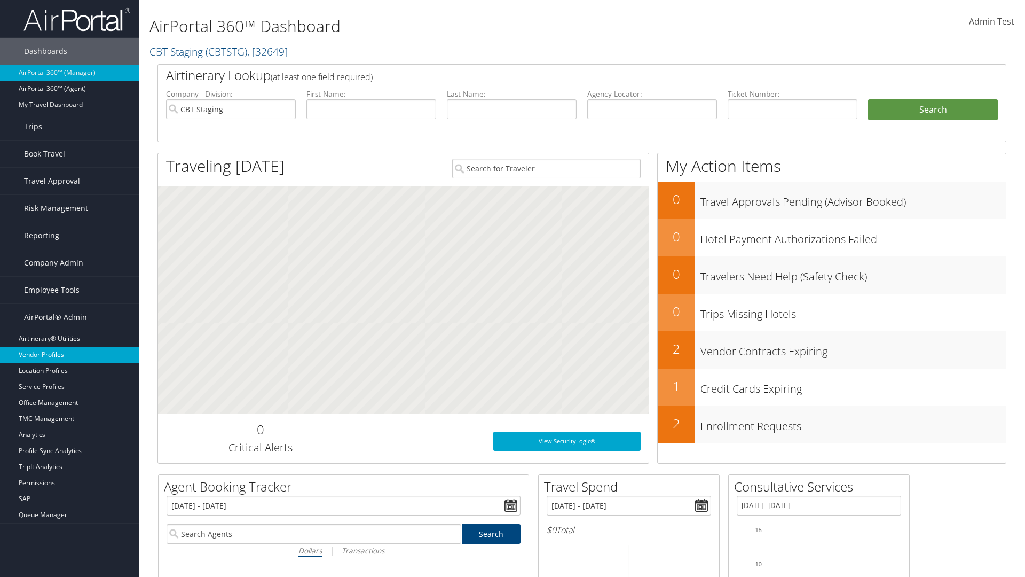
click at [69, 354] on link "Vendor Profiles" at bounding box center [69, 354] width 139 height 16
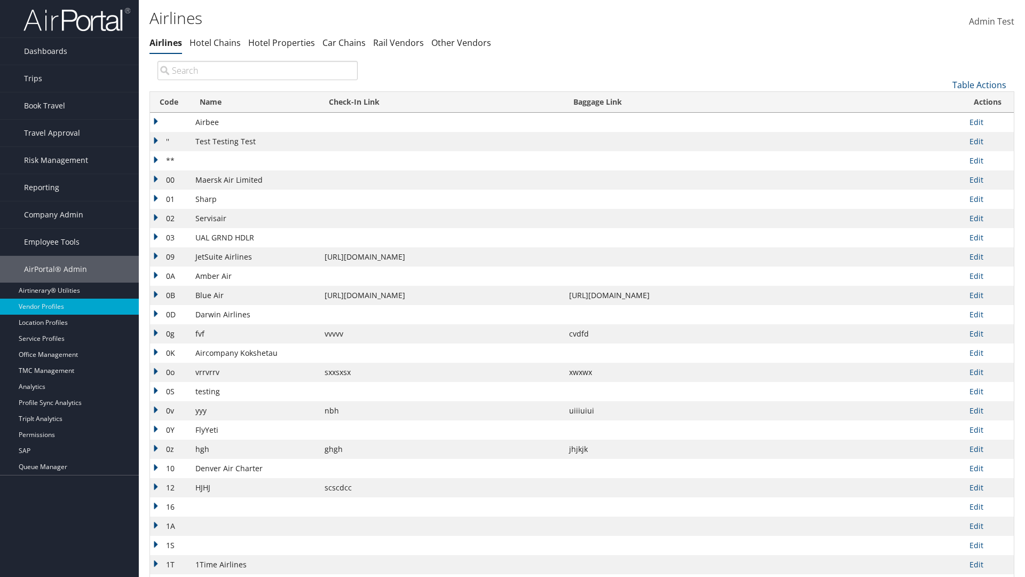
click at [169, 102] on th "Code" at bounding box center [170, 102] width 40 height 21
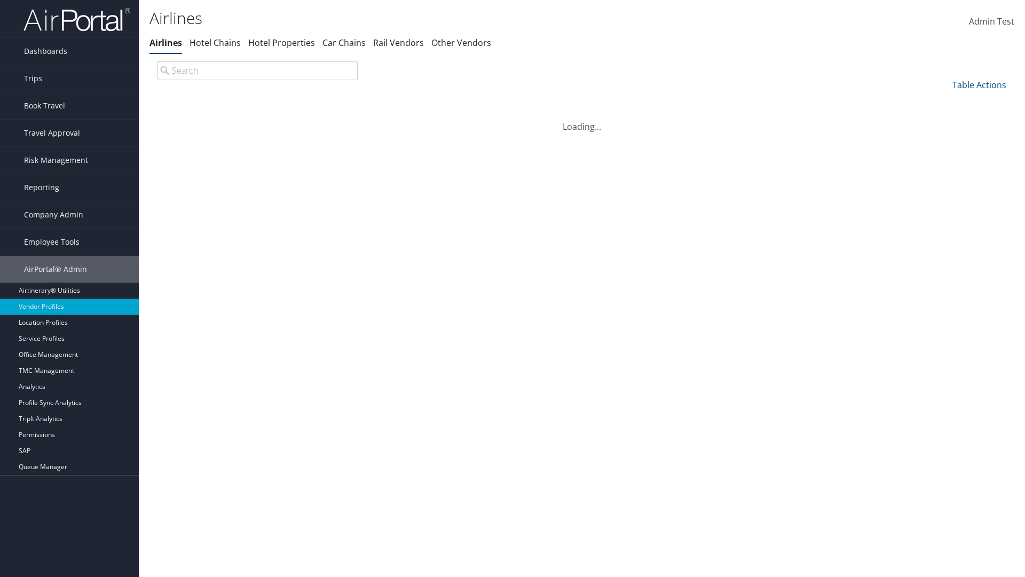
scroll to position [91, 0]
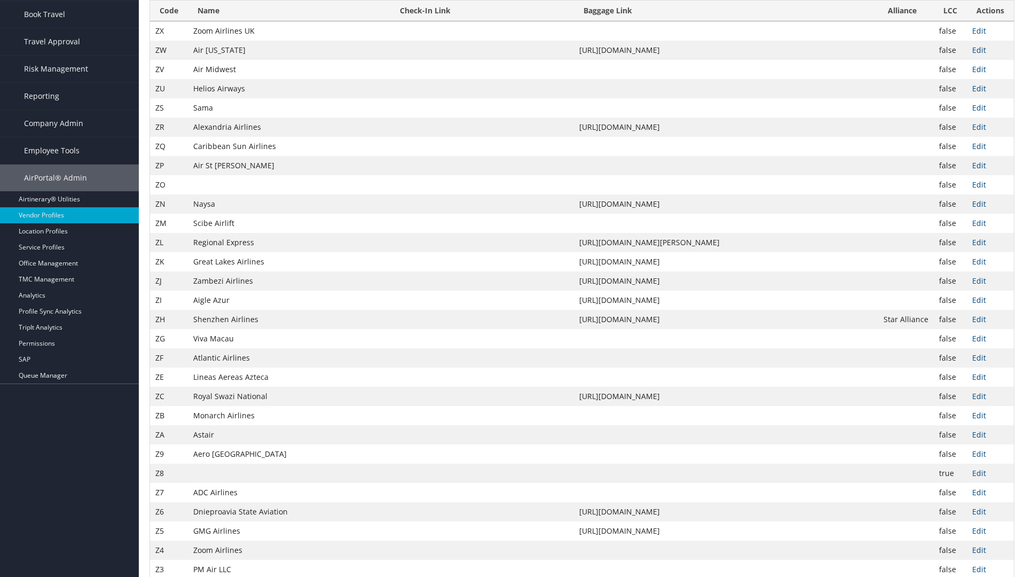
click at [169, 21] on th "Code" at bounding box center [169, 11] width 38 height 21
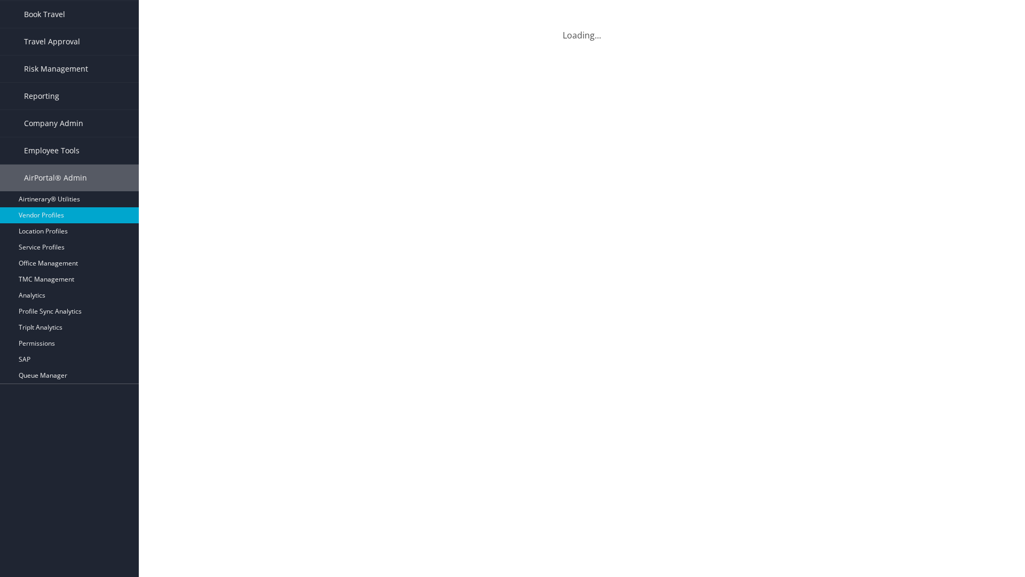
scroll to position [0, 0]
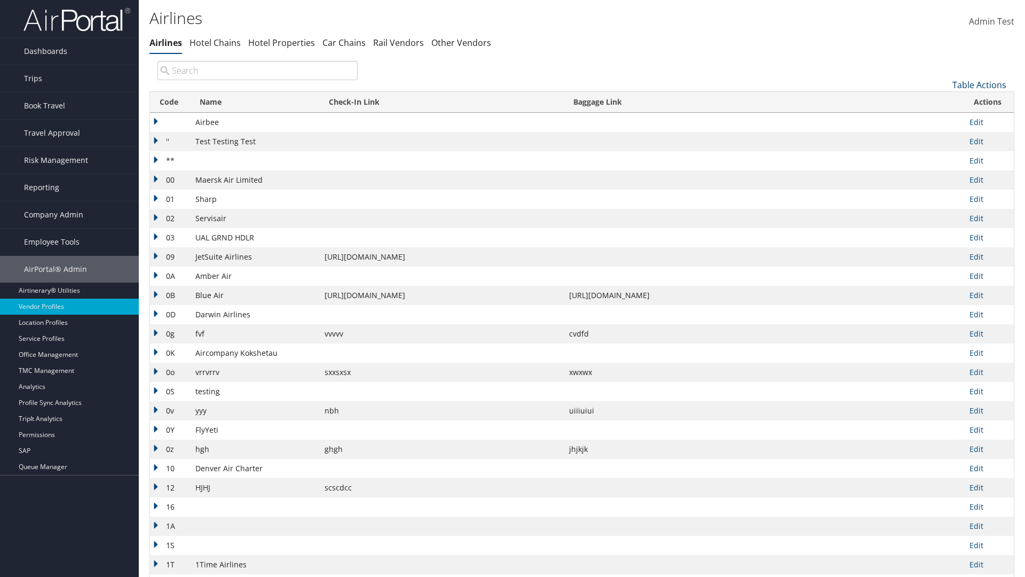
click at [979, 84] on link "Table Actions" at bounding box center [979, 85] width 54 height 12
click at [943, 120] on link "25" at bounding box center [943, 121] width 140 height 18
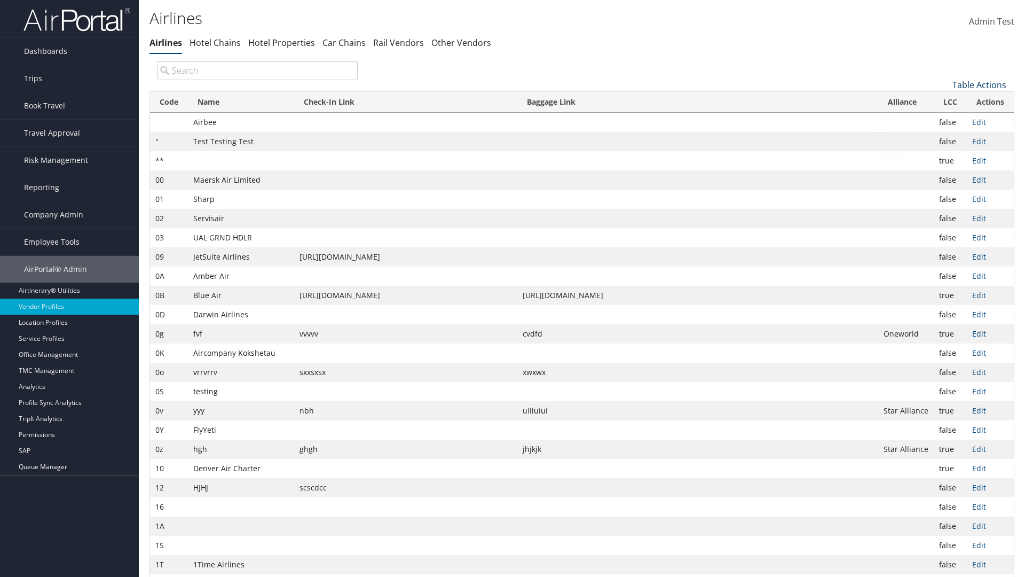
scroll to position [35, 0]
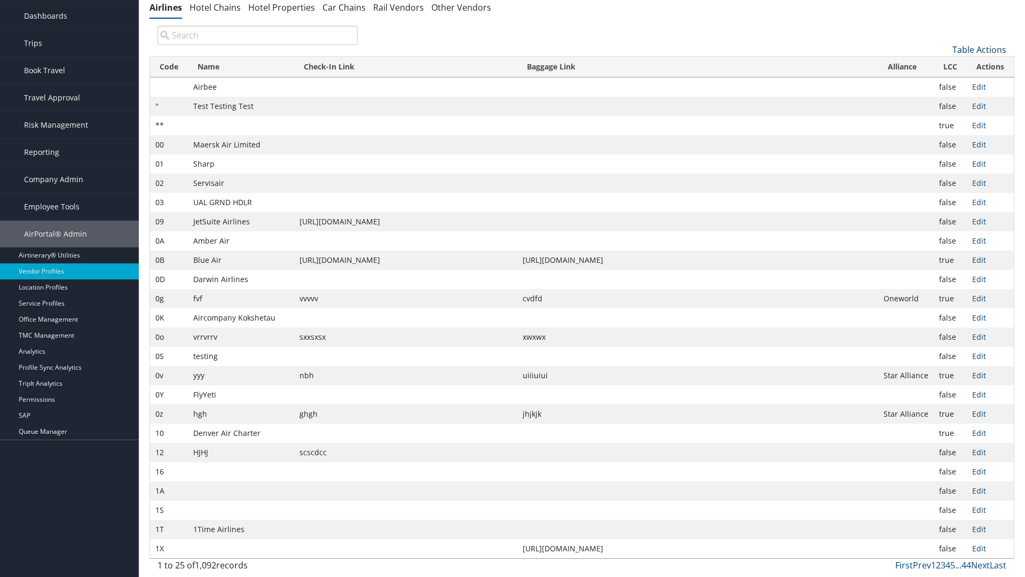
click at [979, 49] on link "Table Actions" at bounding box center [979, 50] width 54 height 12
click at [943, 120] on link "Page Length" at bounding box center [943, 121] width 140 height 18
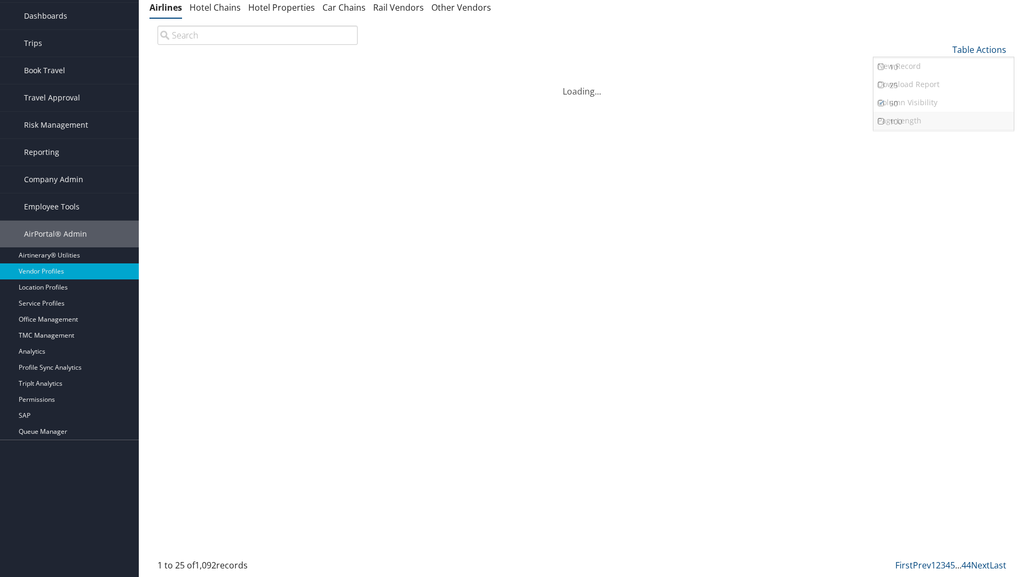
scroll to position [0, 0]
